Goal: Information Seeking & Learning: Learn about a topic

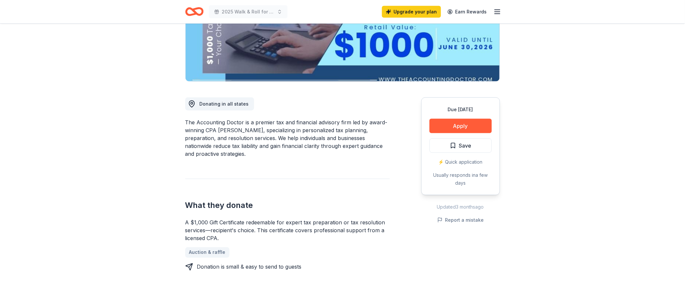
scroll to position [197, 0]
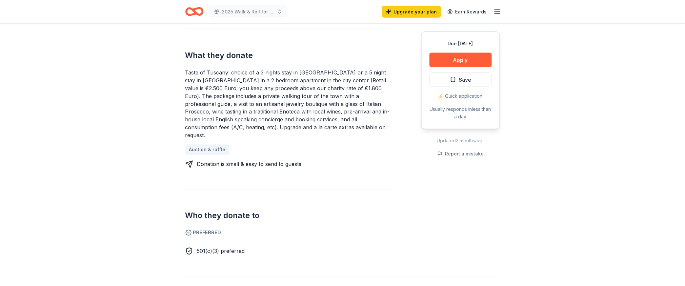
scroll to position [262, 0]
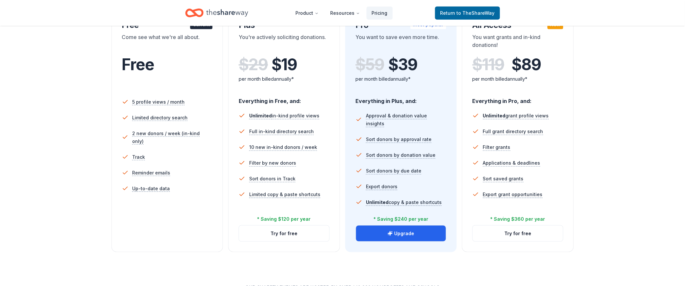
scroll to position [197, 0]
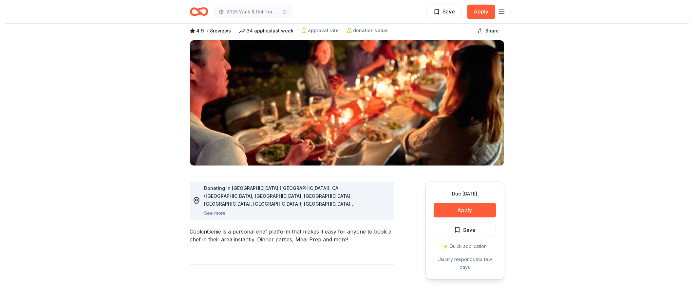
scroll to position [66, 0]
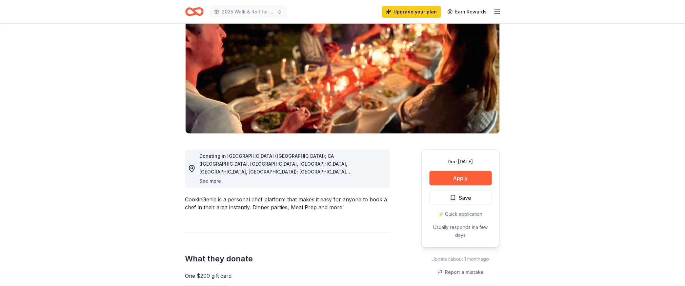
click at [221, 185] on button "See more" at bounding box center [211, 181] width 22 height 8
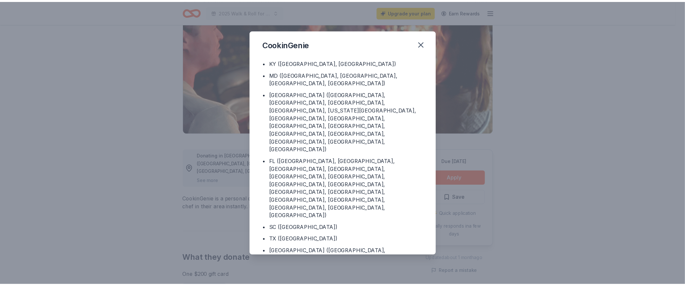
scroll to position [71, 0]
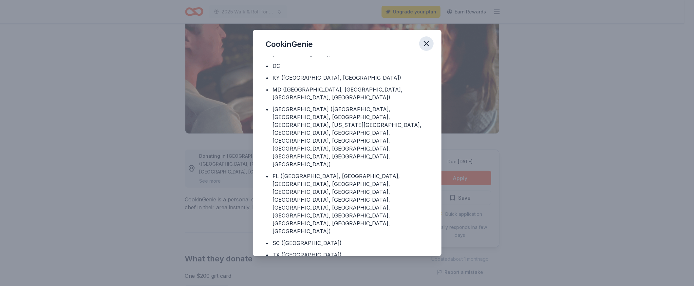
click at [431, 41] on icon "button" at bounding box center [426, 43] width 9 height 9
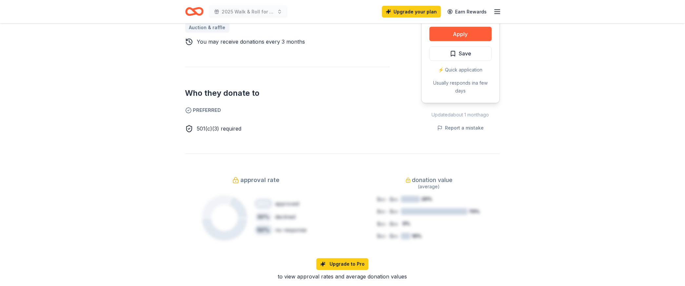
scroll to position [328, 0]
